Goal: Find specific page/section: Find specific page/section

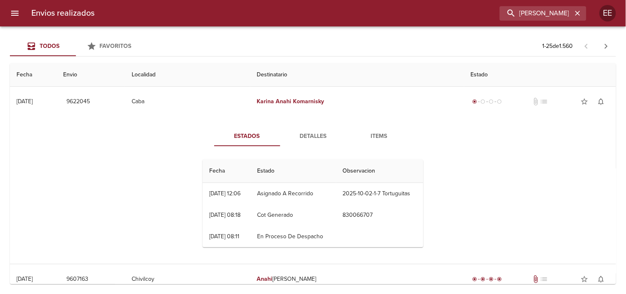
click at [576, 14] on icon "button" at bounding box center [577, 13] width 5 height 5
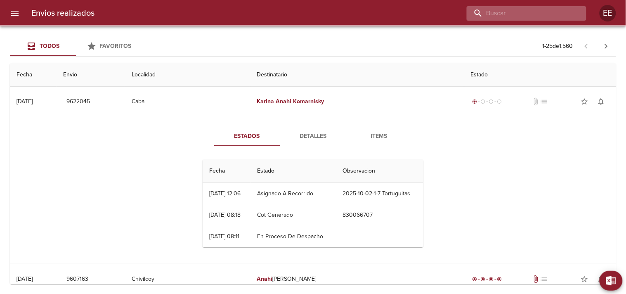
click at [550, 10] on input "buscar" at bounding box center [519, 13] width 106 height 14
paste input "[PERSON_NAME] [PERSON_NAME]"
type input "[PERSON_NAME] [PERSON_NAME]"
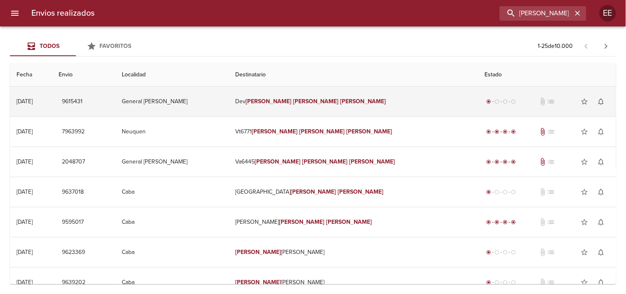
click at [318, 101] on em "[PERSON_NAME]" at bounding box center [316, 101] width 46 height 7
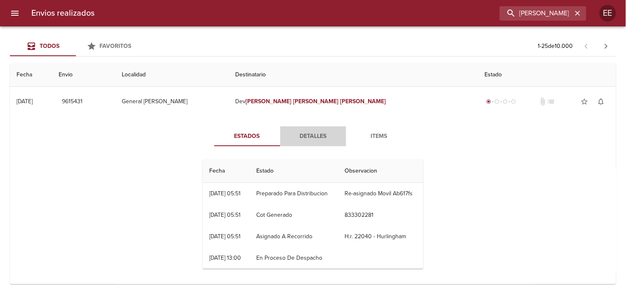
click at [308, 136] on span "Detalles" at bounding box center [313, 136] width 56 height 10
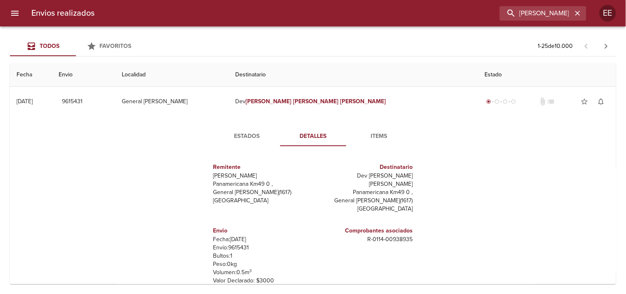
click at [374, 139] on span "Items" at bounding box center [379, 136] width 56 height 10
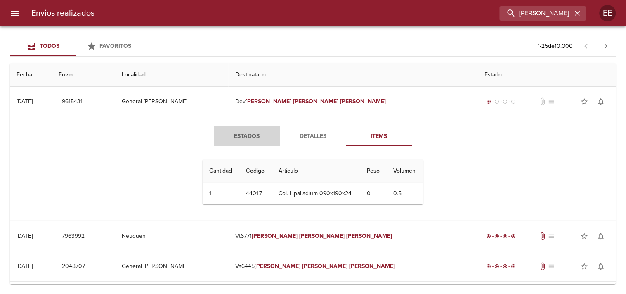
click at [250, 131] on span "Estados" at bounding box center [247, 136] width 56 height 10
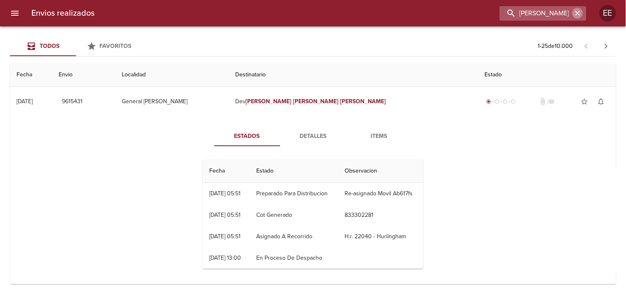
click at [576, 9] on icon "button" at bounding box center [577, 13] width 8 height 8
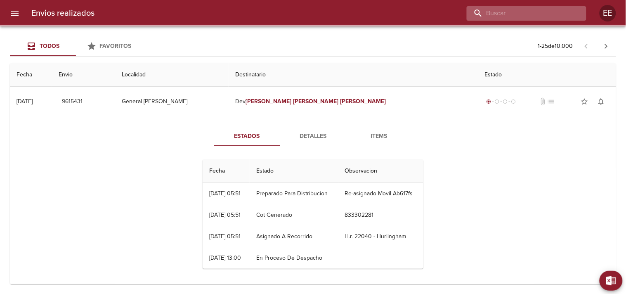
click at [550, 10] on input "buscar" at bounding box center [519, 13] width 106 height 14
paste input "[PERSON_NAME]"
type input "[PERSON_NAME]"
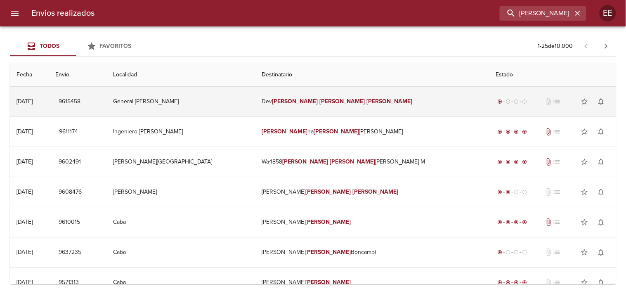
click at [346, 103] on td "Dev [PERSON_NAME]" at bounding box center [372, 102] width 234 height 30
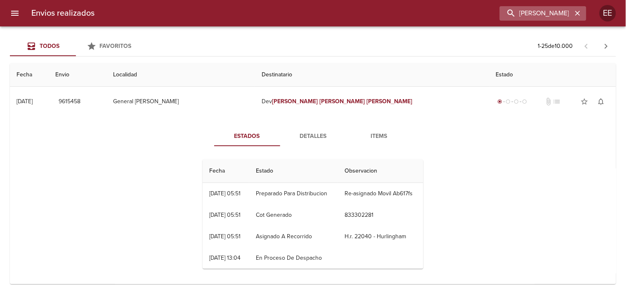
click at [575, 11] on icon "button" at bounding box center [577, 13] width 8 height 8
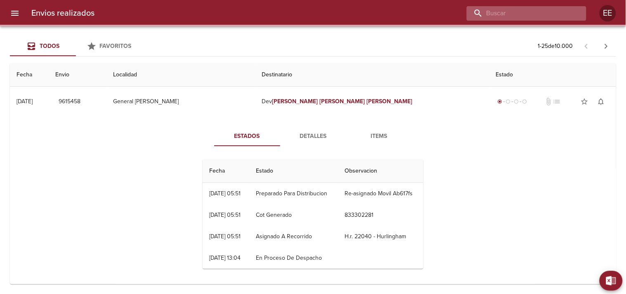
click at [549, 9] on input "buscar" at bounding box center [519, 13] width 106 height 14
paste input "cintia [PERSON_NAME]"
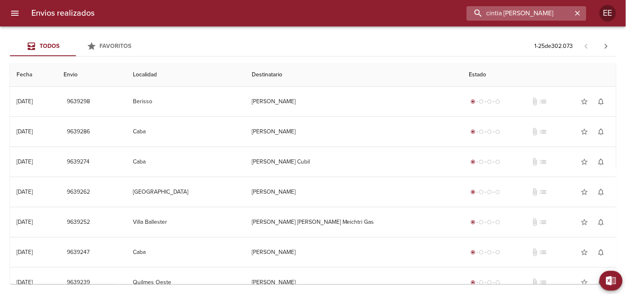
type input "cintia [PERSON_NAME]"
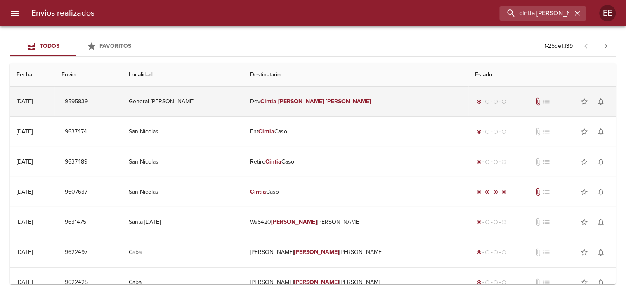
click at [325, 98] on em "[PERSON_NAME]" at bounding box center [348, 101] width 46 height 7
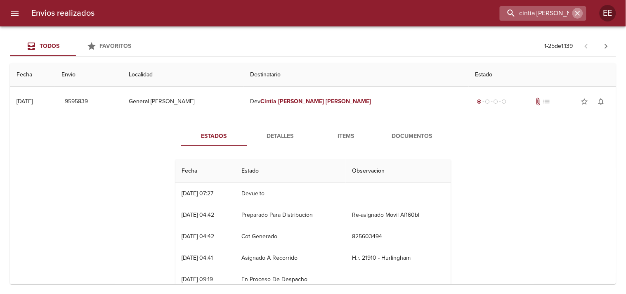
click at [575, 12] on icon "button" at bounding box center [577, 13] width 8 height 8
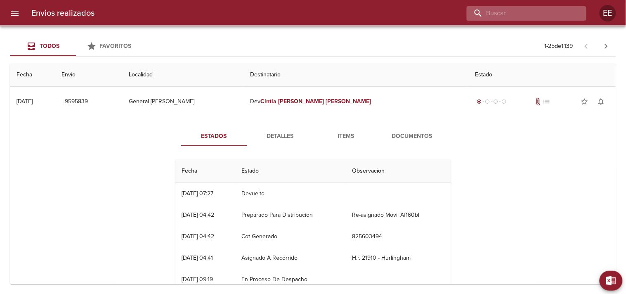
click at [559, 13] on input "buscar" at bounding box center [519, 13] width 106 height 14
paste input "[PERSON_NAME]"
type input "[PERSON_NAME]"
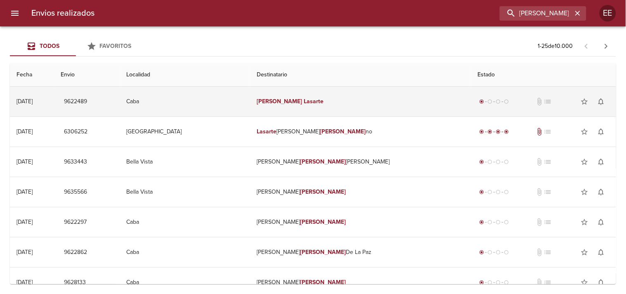
click at [334, 97] on td "[PERSON_NAME]" at bounding box center [360, 102] width 221 height 30
